Goal: Task Accomplishment & Management: Manage account settings

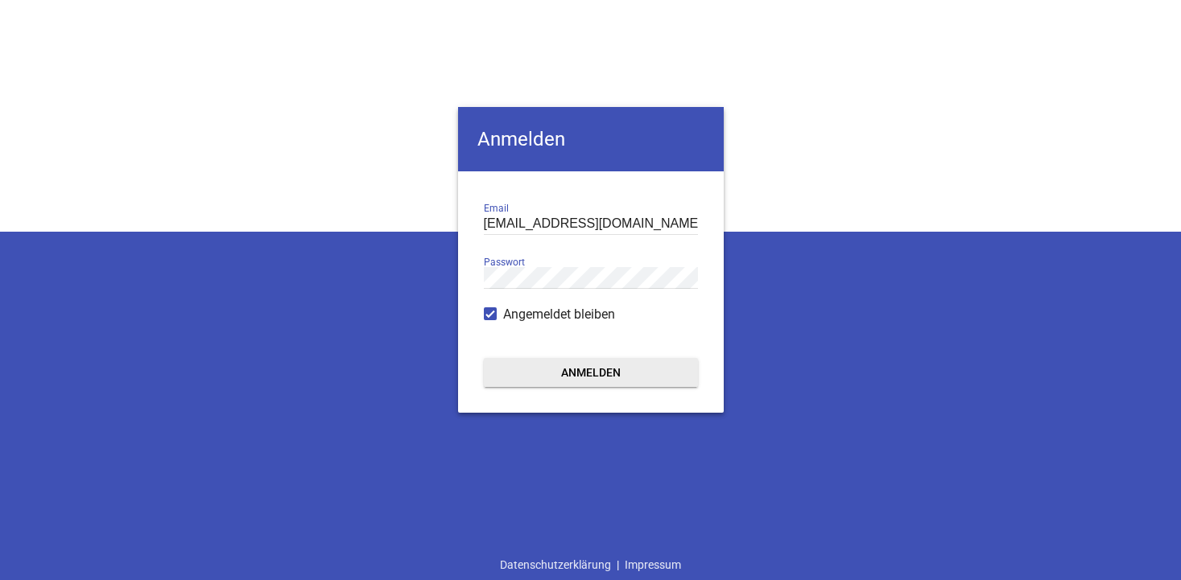
click at [571, 372] on button "Anmelden" at bounding box center [591, 372] width 214 height 29
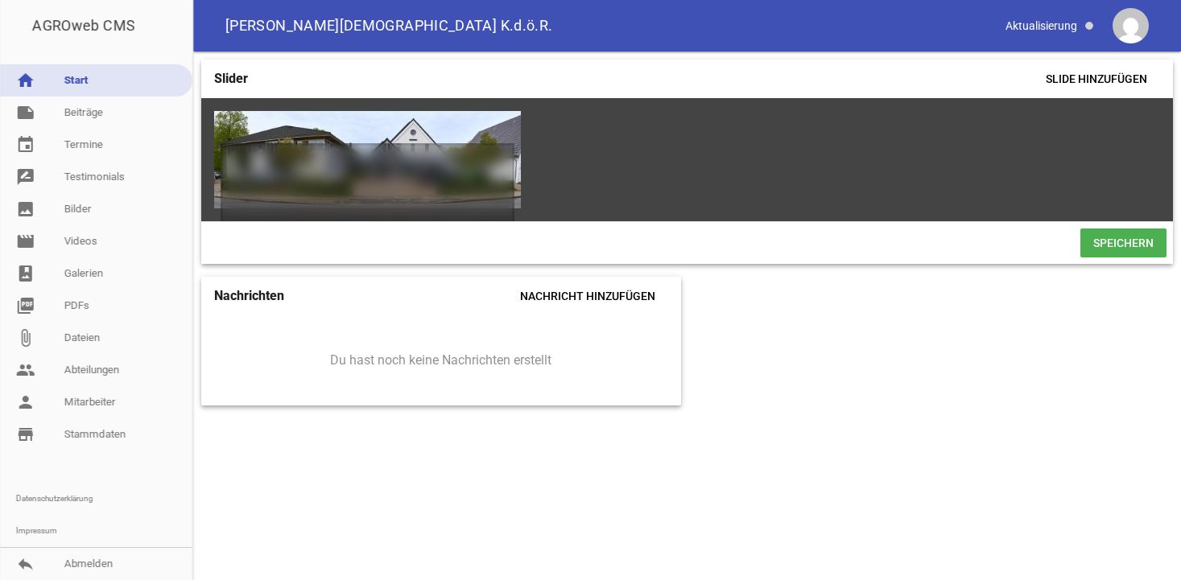
click at [1029, 179] on div "games delete crop image" at bounding box center [686, 159] width 971 height 123
click at [1074, 84] on span "Slide hinzufügen" at bounding box center [1096, 78] width 127 height 29
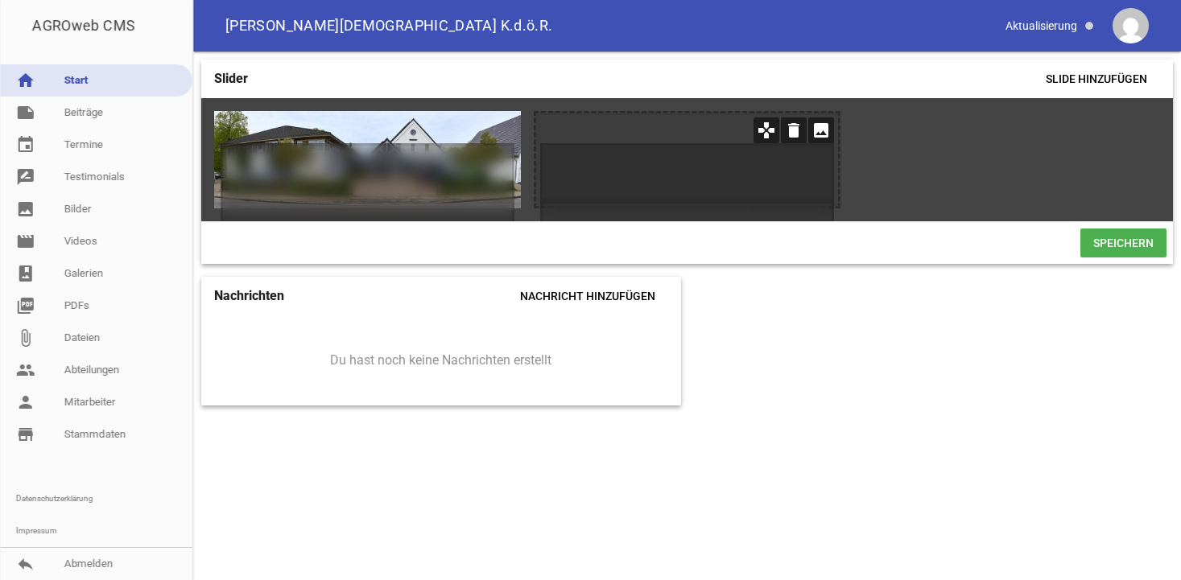
click at [820, 130] on icon "image" at bounding box center [821, 131] width 26 height 26
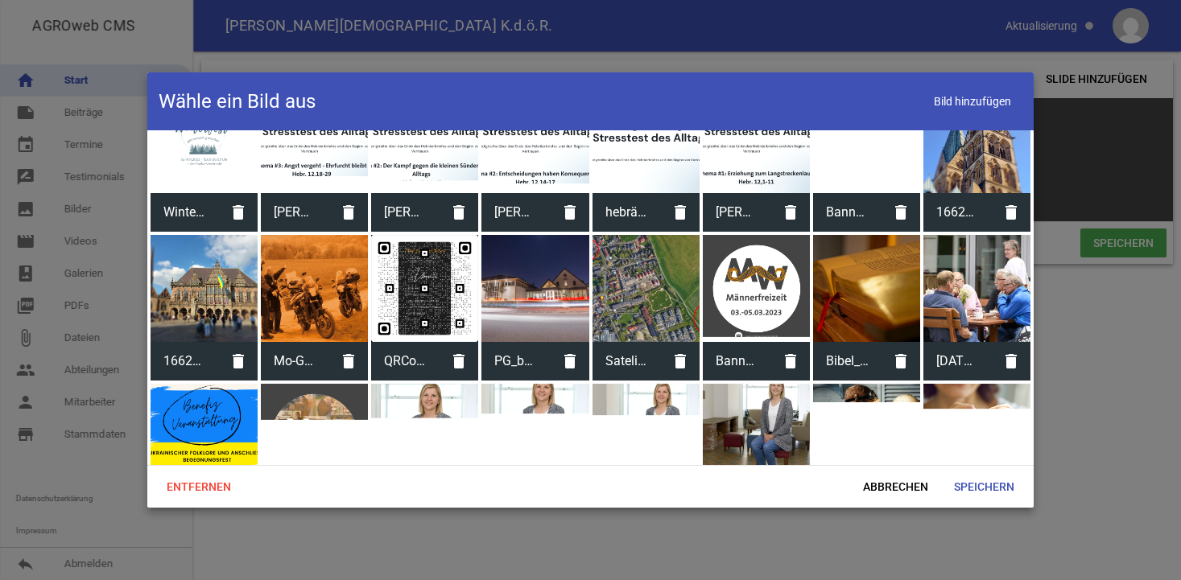
scroll to position [4515, 0]
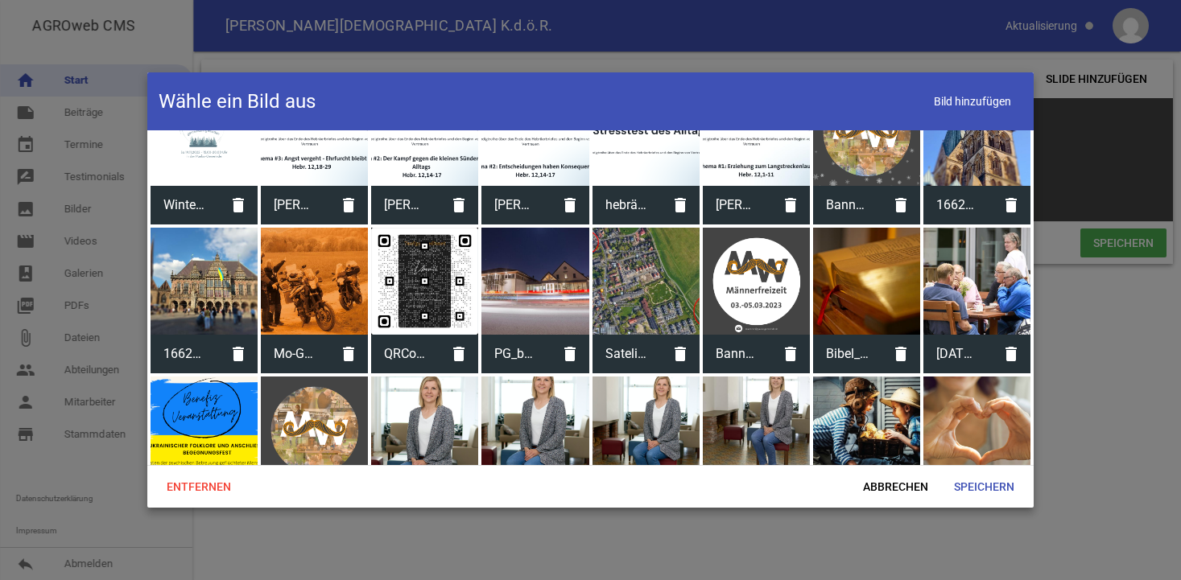
click at [555, 293] on div at bounding box center [534, 281] width 107 height 107
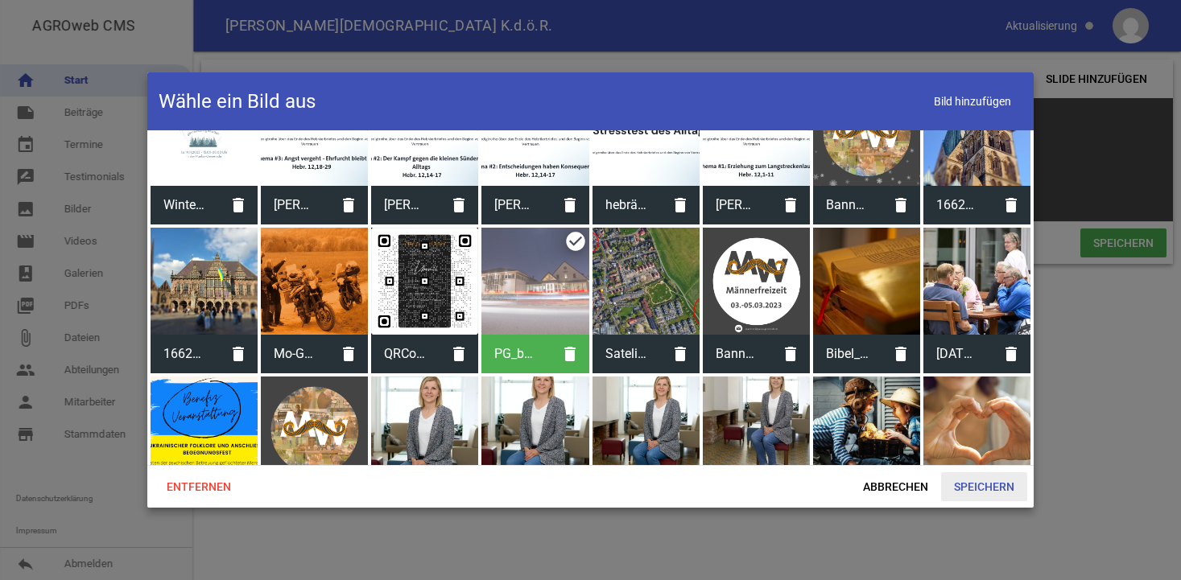
click at [979, 486] on span "Speichern" at bounding box center [984, 486] width 86 height 29
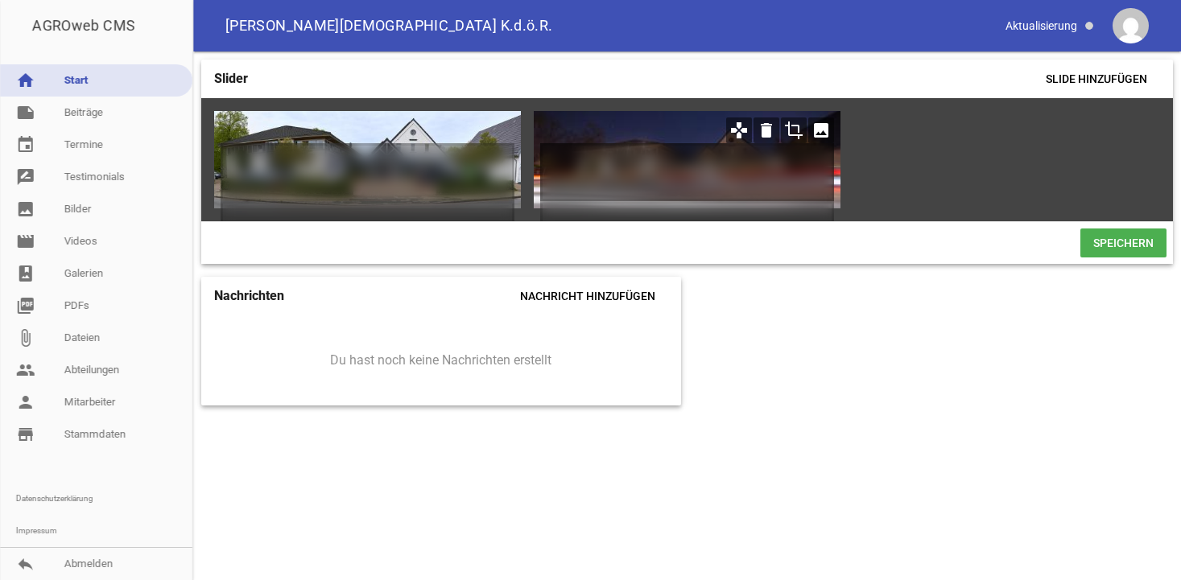
drag, startPoint x: 745, startPoint y: 194, endPoint x: 745, endPoint y: 167, distance: 26.6
click at [750, 170] on h1 at bounding box center [687, 172] width 294 height 58
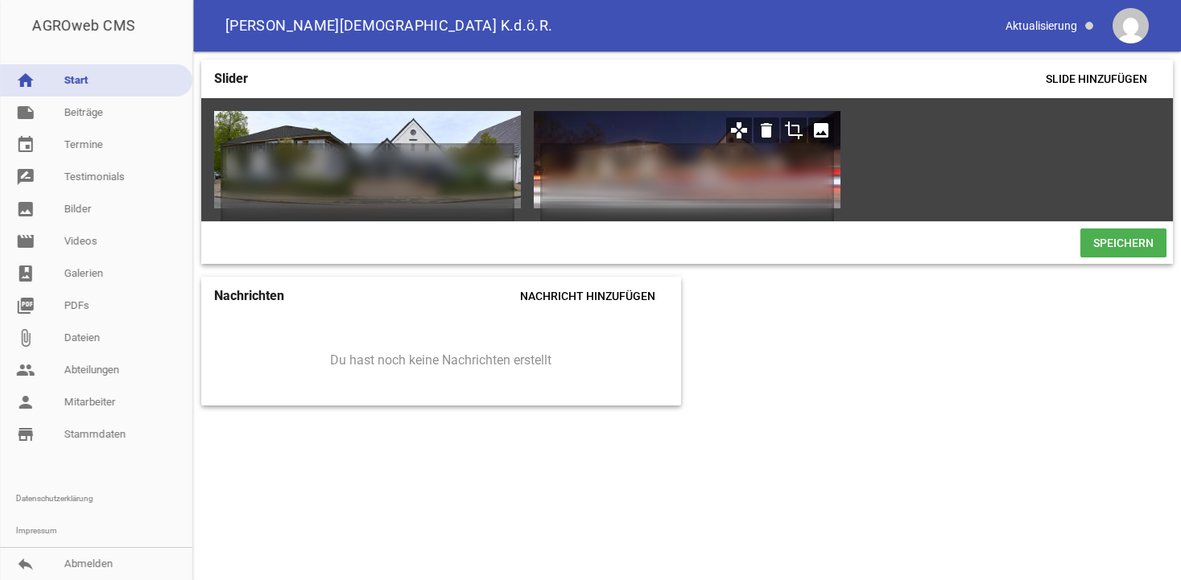
click at [740, 134] on icon "games" at bounding box center [739, 131] width 26 height 26
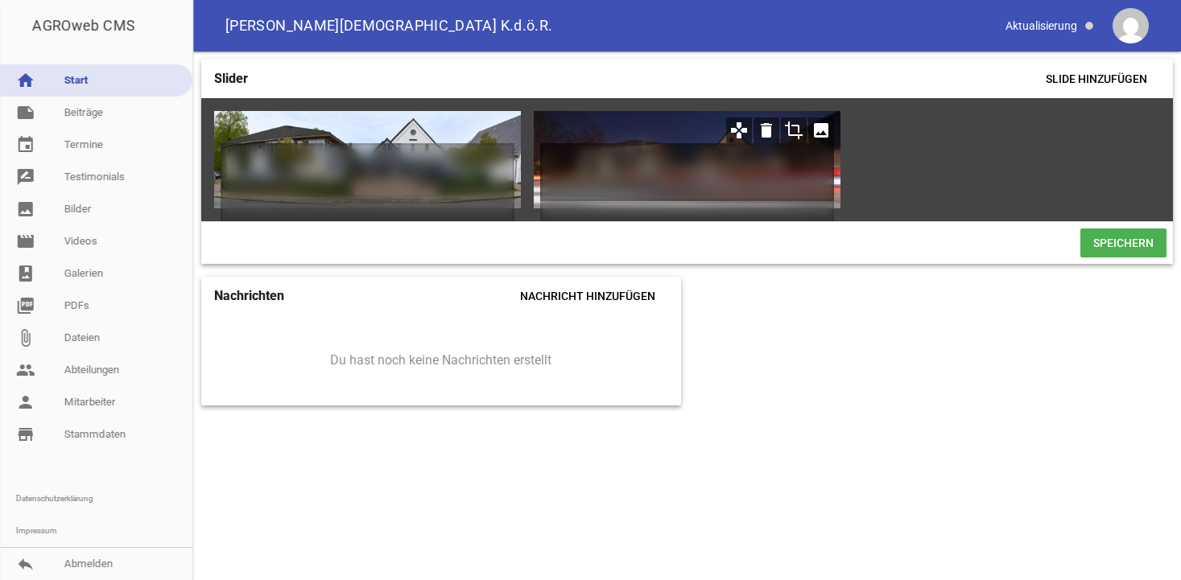
drag, startPoint x: 726, startPoint y: 175, endPoint x: 719, endPoint y: 157, distance: 19.9
click at [728, 160] on h1 at bounding box center [687, 172] width 294 height 58
drag, startPoint x: 692, startPoint y: 146, endPoint x: 697, endPoint y: 134, distance: 12.3
click at [697, 134] on div at bounding box center [687, 159] width 307 height 97
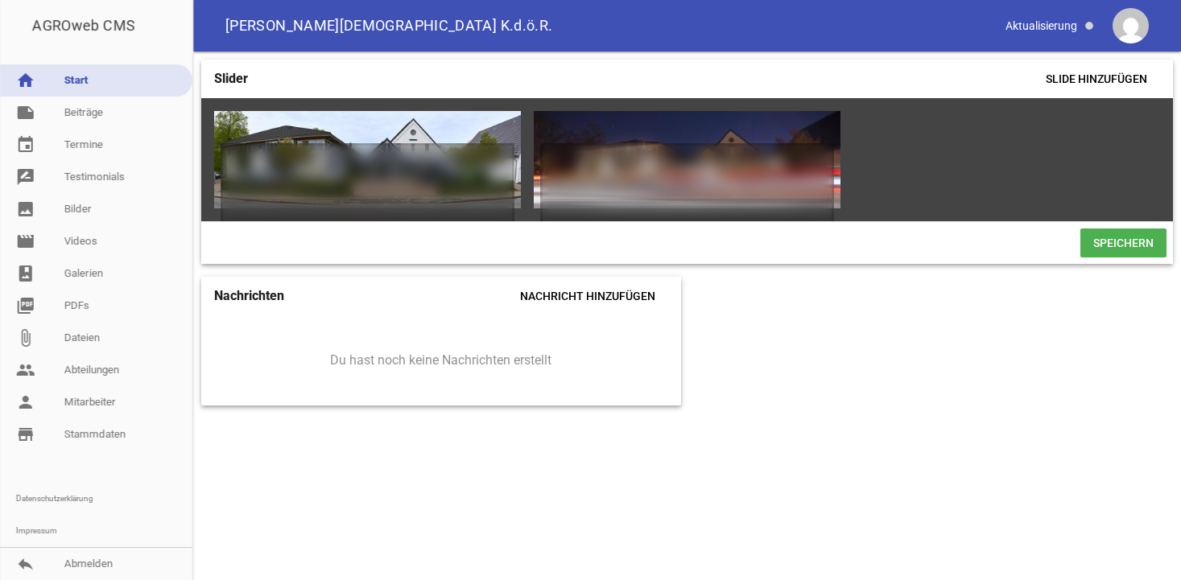
click at [976, 168] on div "games delete crop image games delete crop image" at bounding box center [686, 159] width 971 height 123
click at [1111, 245] on span "Speichern" at bounding box center [1123, 243] width 86 height 29
click at [1128, 237] on span "Speichern" at bounding box center [1123, 243] width 86 height 29
click at [1124, 247] on span "Speichern" at bounding box center [1123, 243] width 86 height 29
click at [60, 142] on link "event Termine" at bounding box center [96, 145] width 192 height 32
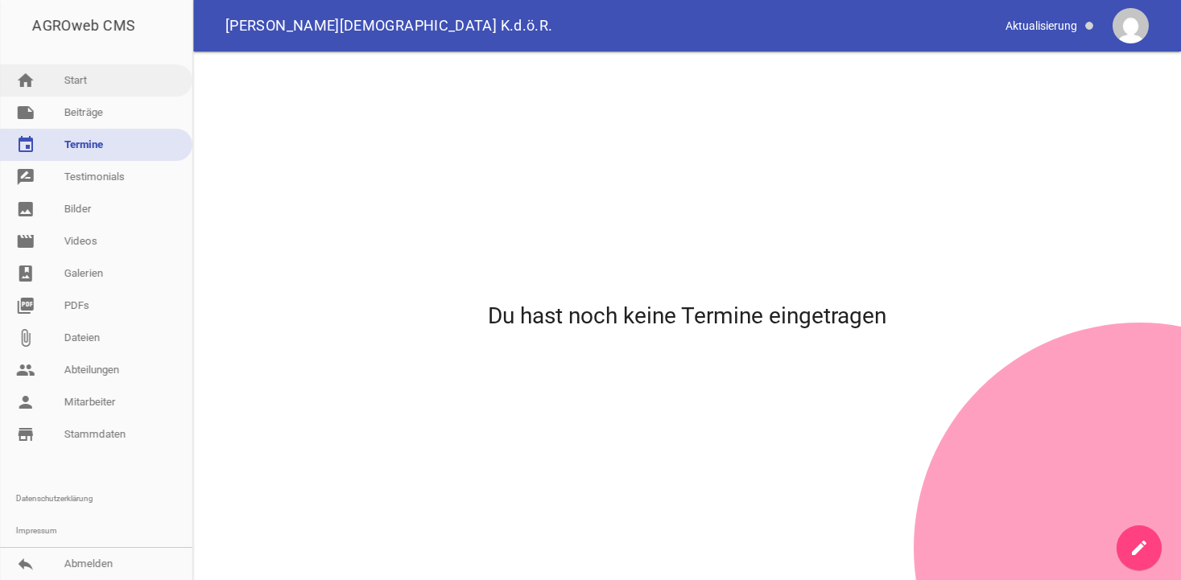
click at [73, 83] on link "home Start" at bounding box center [96, 80] width 192 height 32
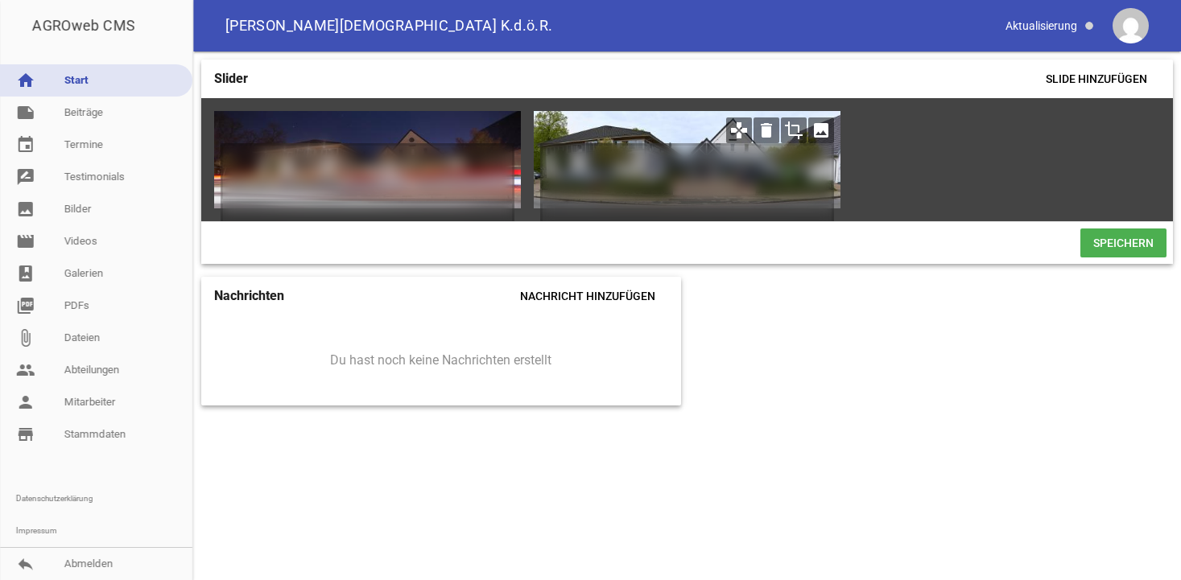
click at [820, 128] on icon "image" at bounding box center [821, 131] width 26 height 26
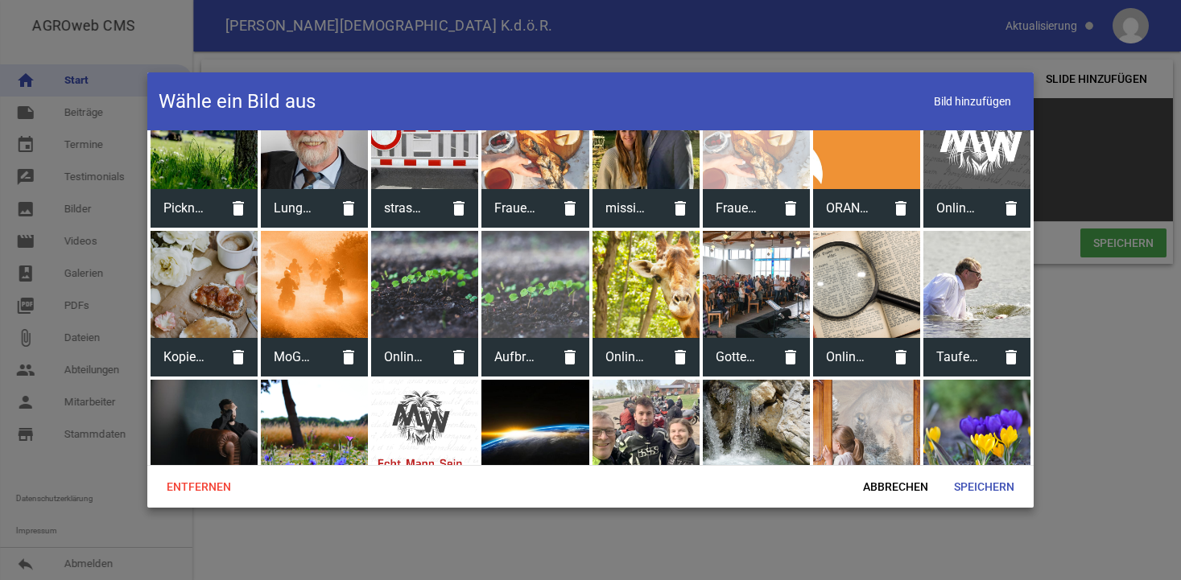
scroll to position [3037, 0]
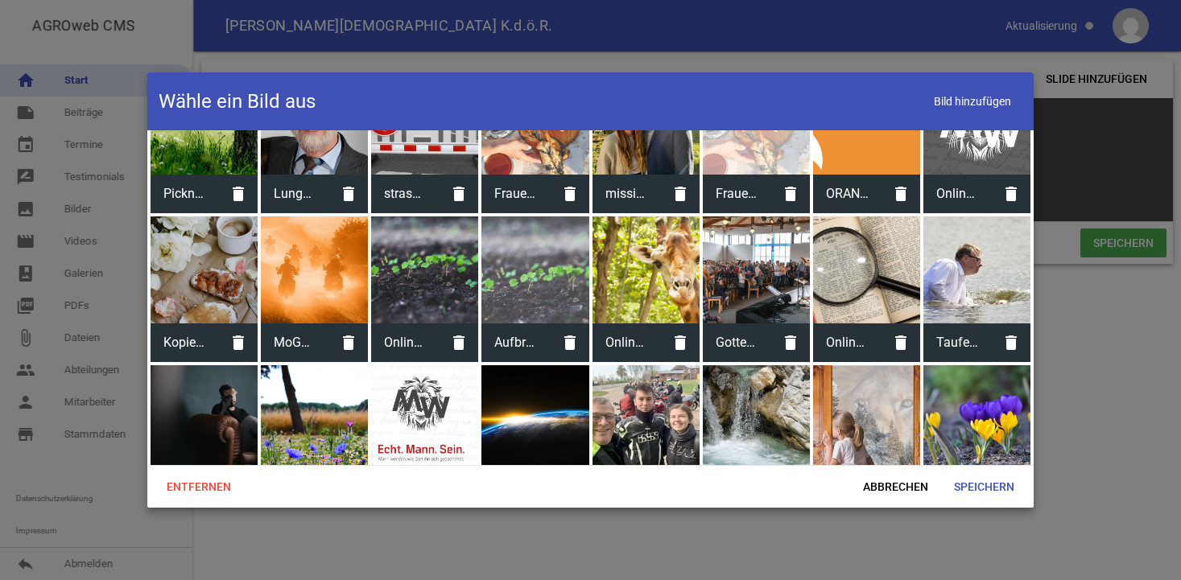
click at [782, 294] on div at bounding box center [756, 269] width 107 height 107
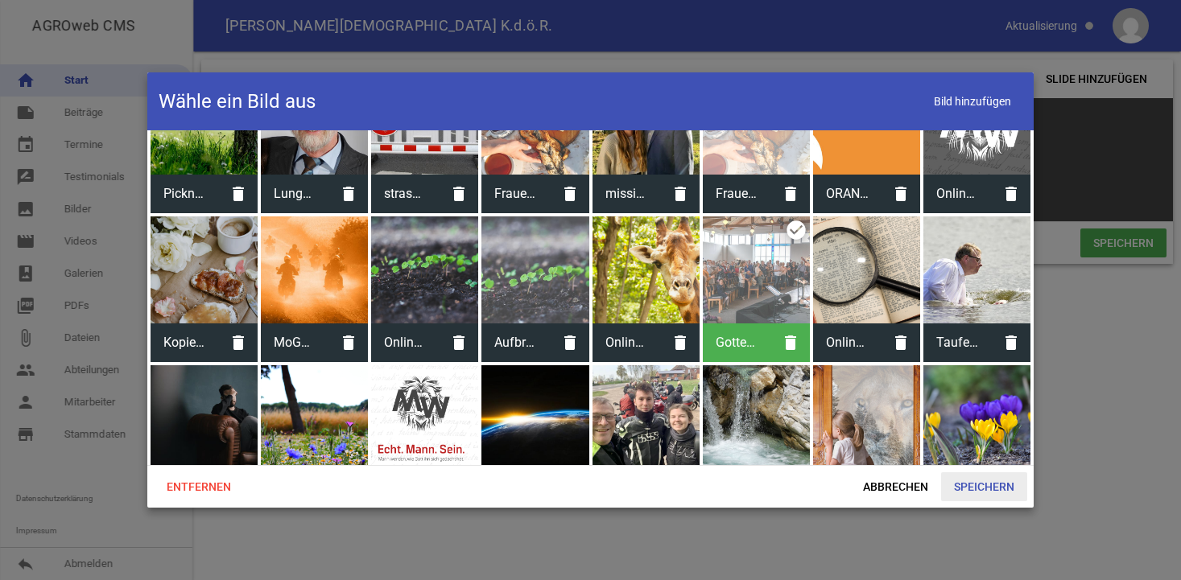
click at [965, 484] on span "Speichern" at bounding box center [984, 486] width 86 height 29
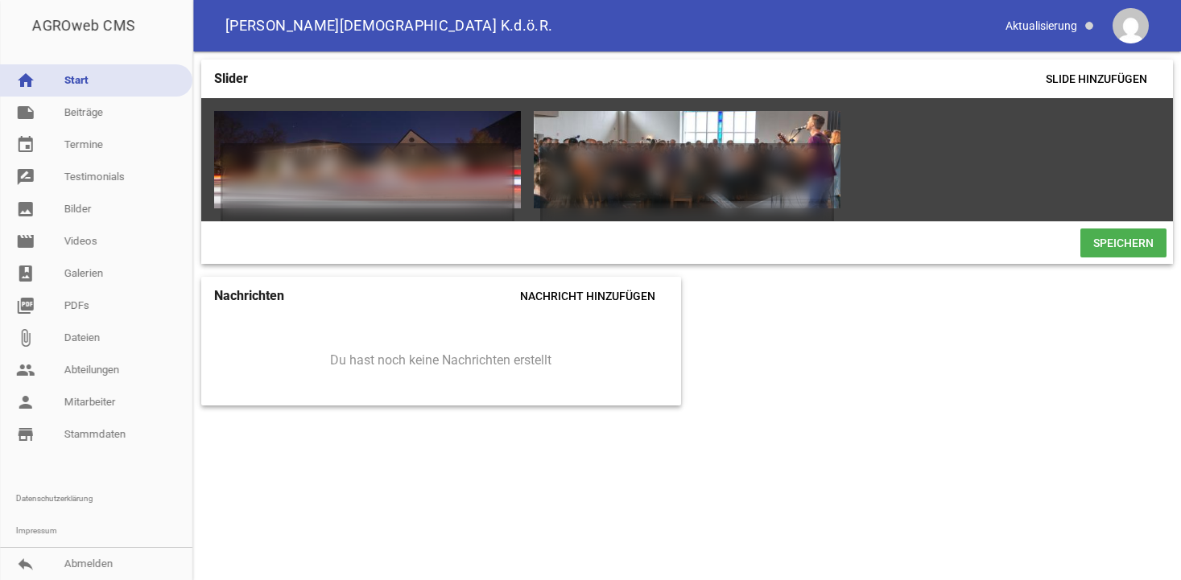
click at [1099, 235] on span "Speichern" at bounding box center [1123, 243] width 86 height 29
click at [447, 132] on icon "delete" at bounding box center [447, 131] width 26 height 26
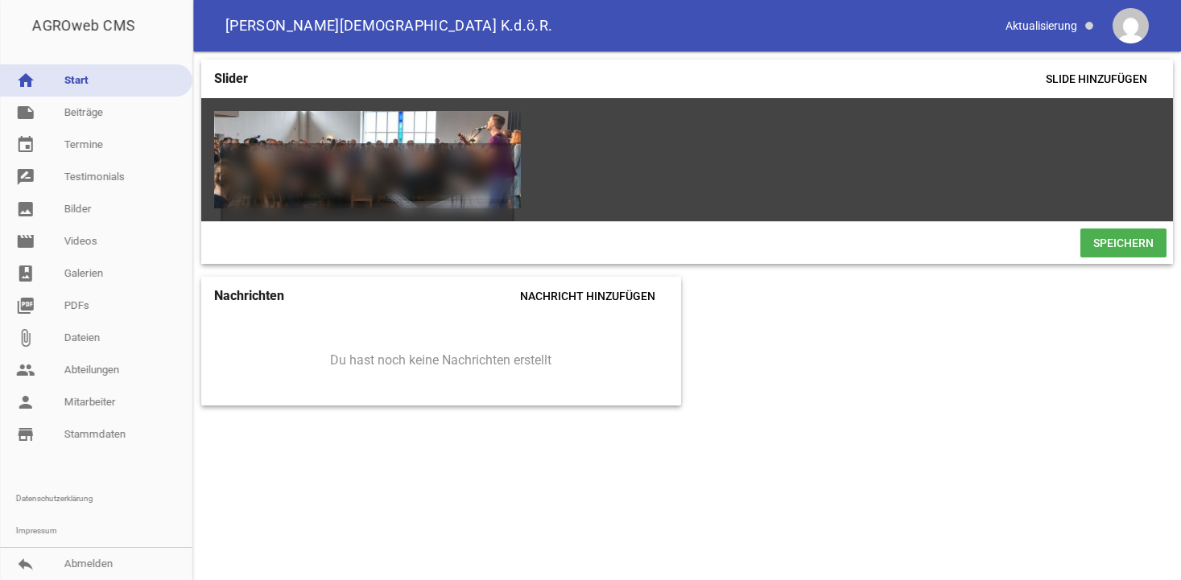
click at [1113, 239] on span "Speichern" at bounding box center [1123, 243] width 86 height 29
click at [88, 112] on link "note Beiträge" at bounding box center [96, 113] width 192 height 32
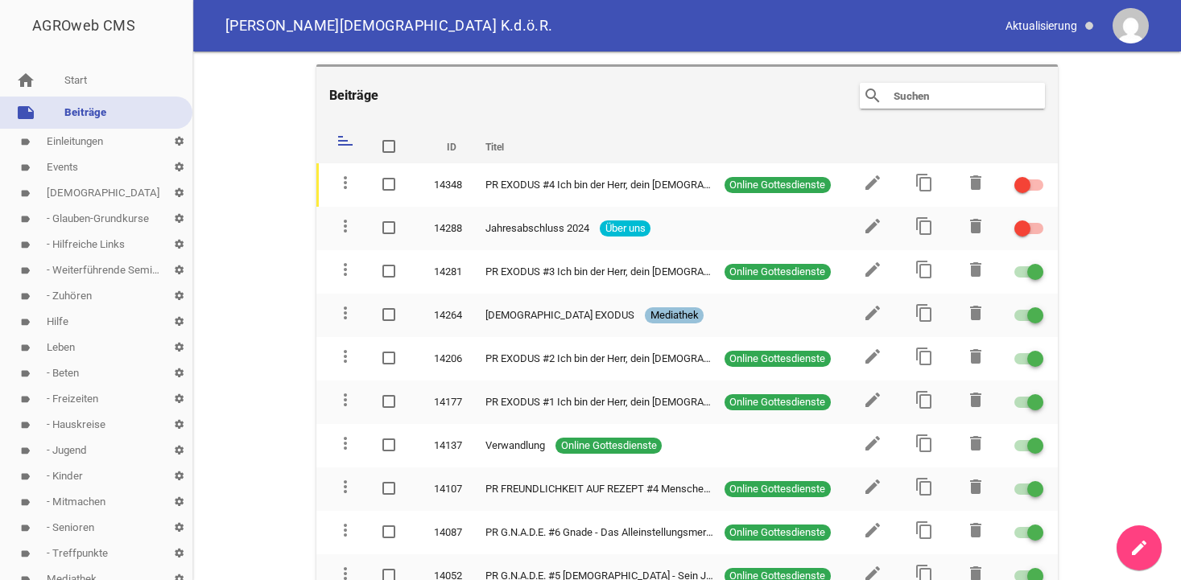
click at [59, 167] on link "label Events settings" at bounding box center [96, 168] width 192 height 26
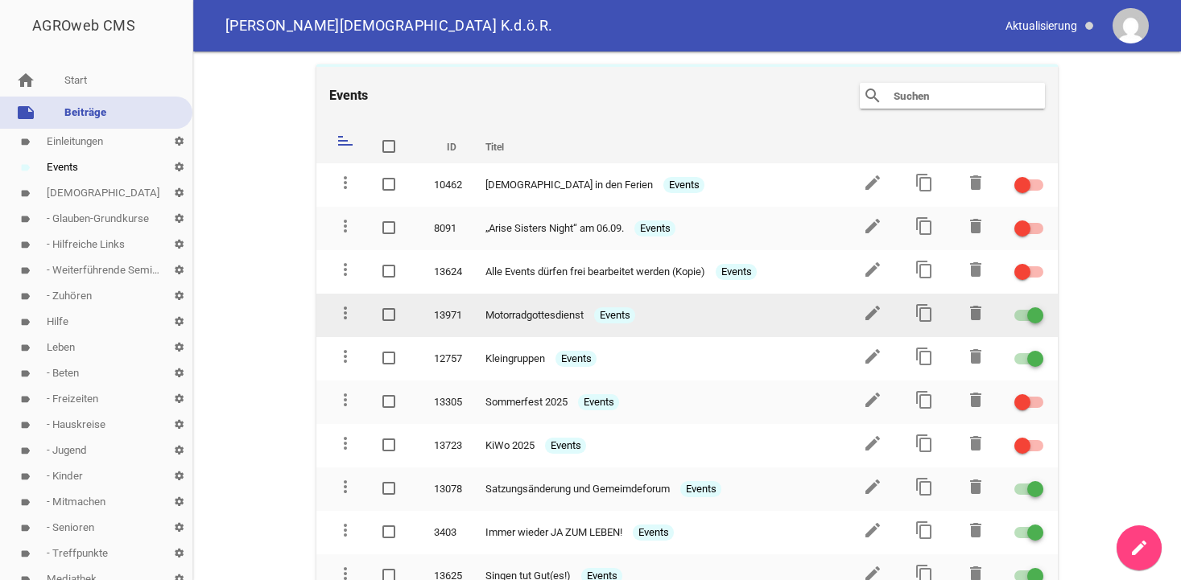
click at [1021, 315] on div at bounding box center [1028, 315] width 29 height 11
click at [1038, 306] on input "checkbox" at bounding box center [1038, 306] width 0 height 0
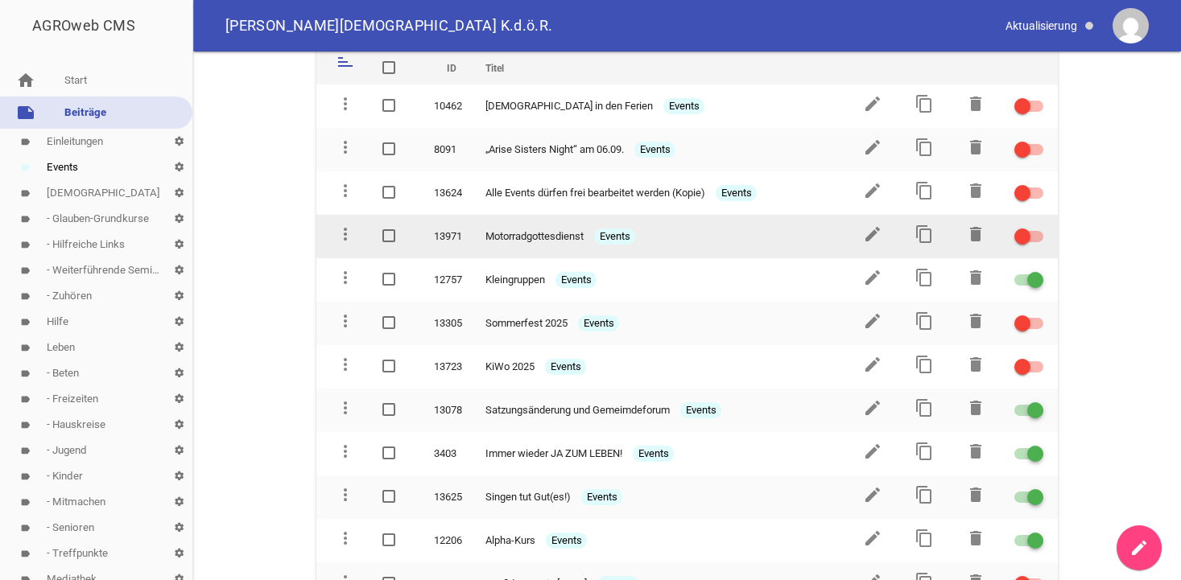
scroll to position [82, 0]
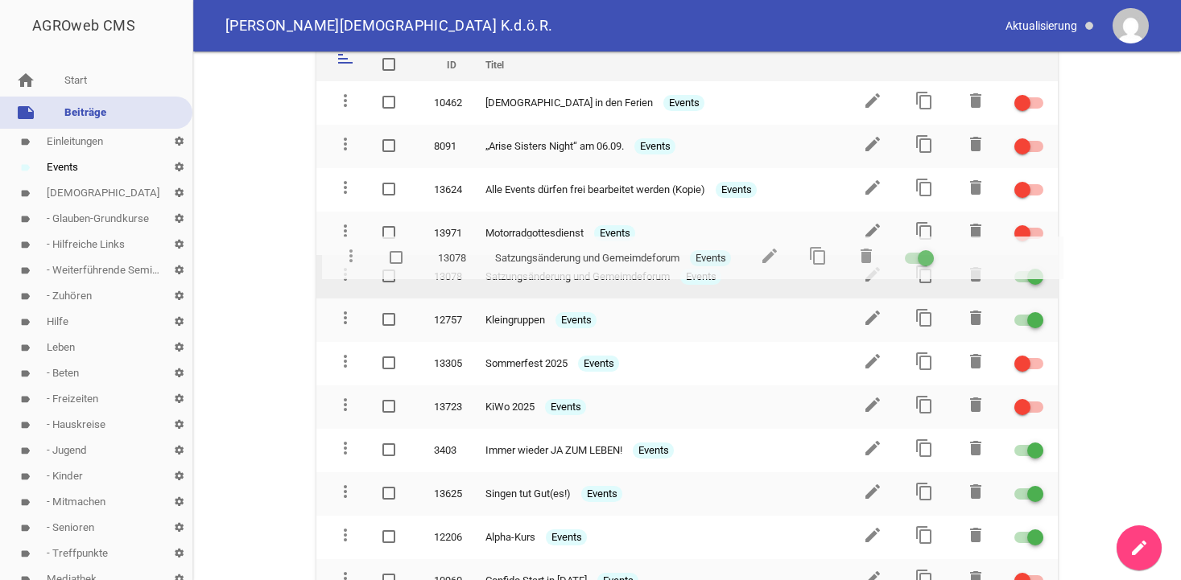
drag, startPoint x: 342, startPoint y: 402, endPoint x: 348, endPoint y: 256, distance: 146.6
click at [348, 256] on td "more_vert" at bounding box center [342, 276] width 52 height 43
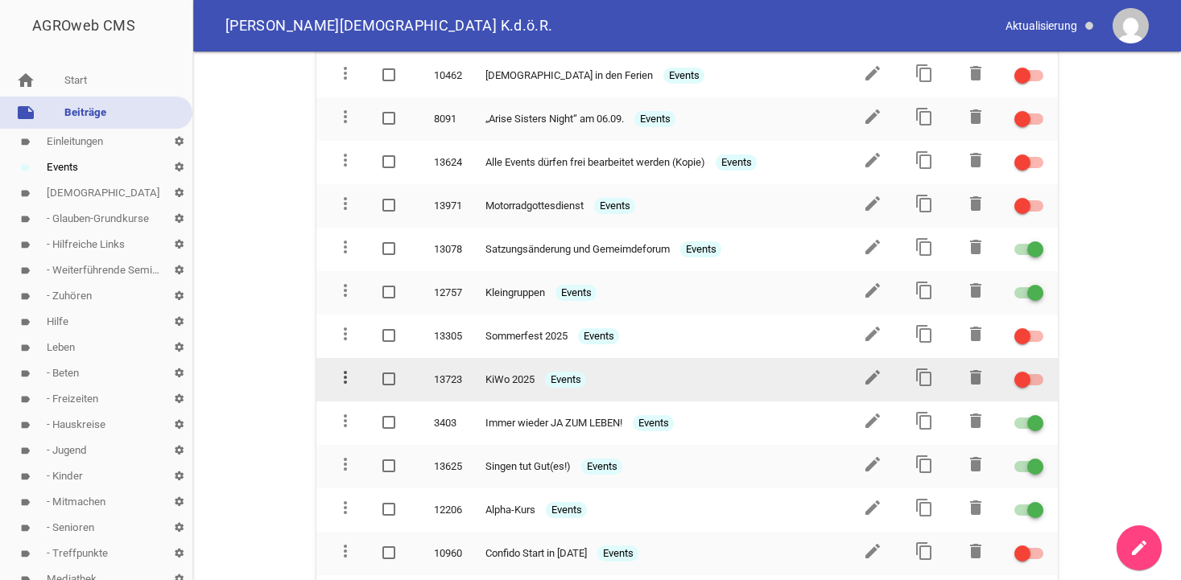
scroll to position [0, 0]
